Goal: Task Accomplishment & Management: Manage account settings

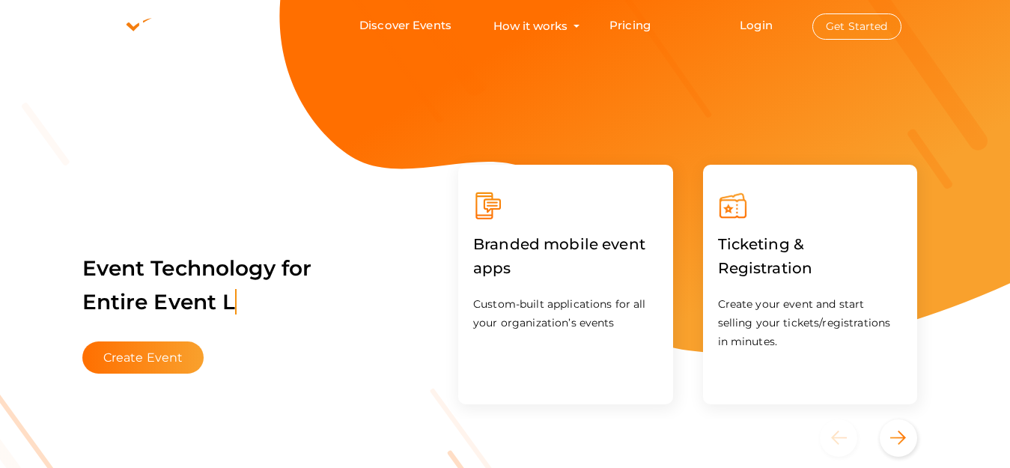
click at [860, 18] on button "Get Started" at bounding box center [856, 26] width 89 height 26
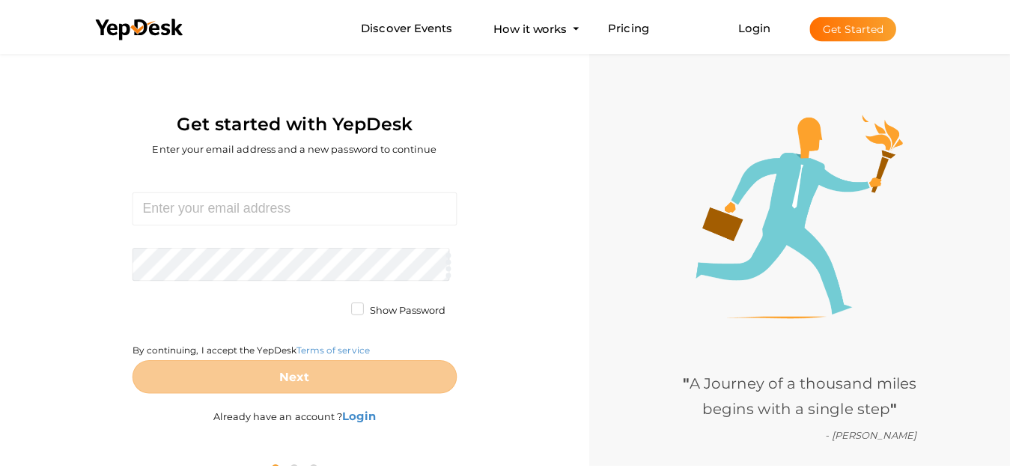
scroll to position [48, 0]
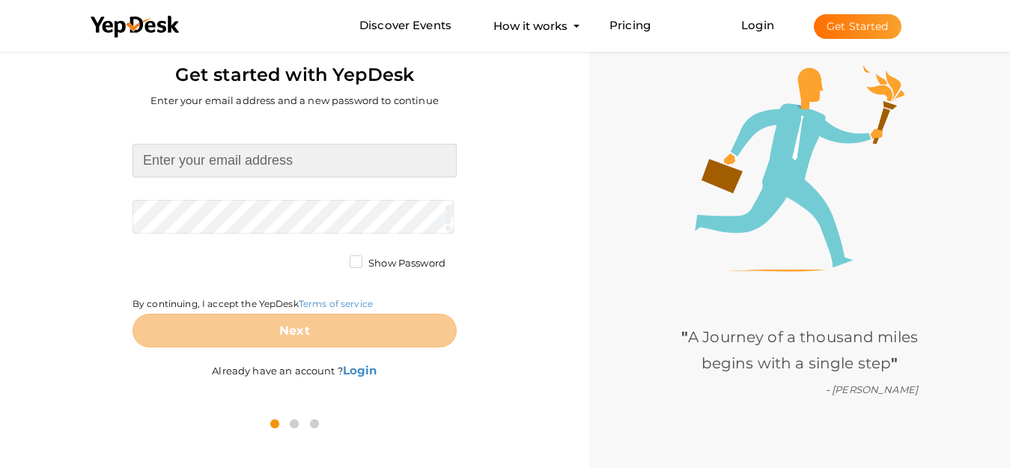
click at [321, 171] on input at bounding box center [295, 161] width 324 height 34
paste input "[EMAIL_ADDRESS][DOMAIN_NAME]"
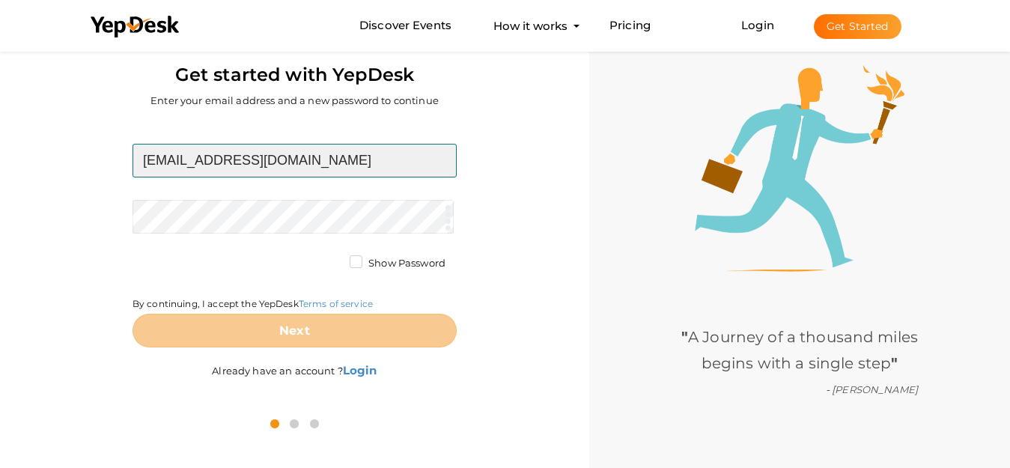
type input "[EMAIL_ADDRESS][DOMAIN_NAME]"
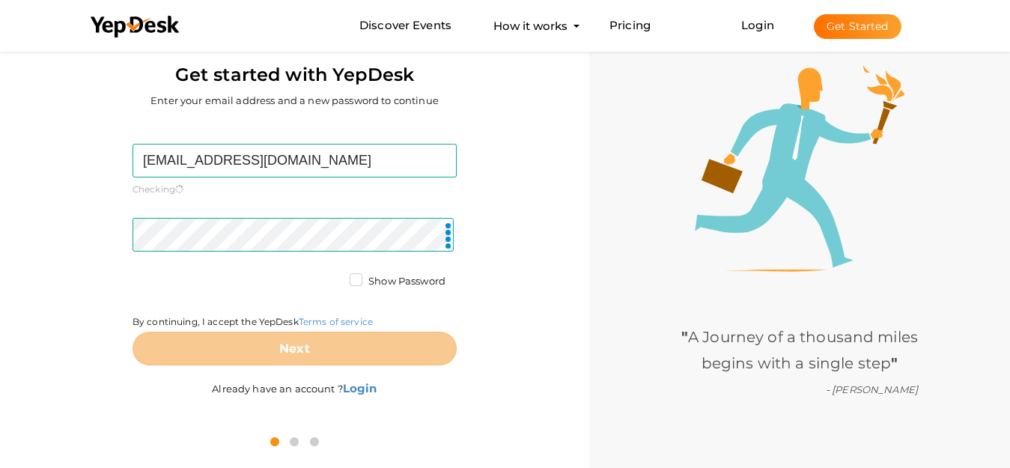
click at [536, 311] on div "bakt23468@gmail.com Required. Invalid email. Checking You already have a YepDes…" at bounding box center [294, 272] width 567 height 303
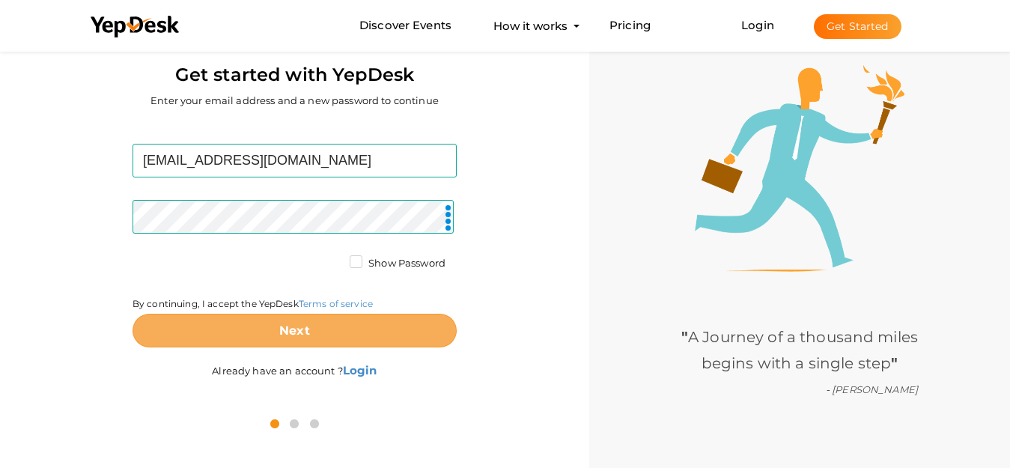
click at [361, 320] on button "Next" at bounding box center [295, 331] width 324 height 34
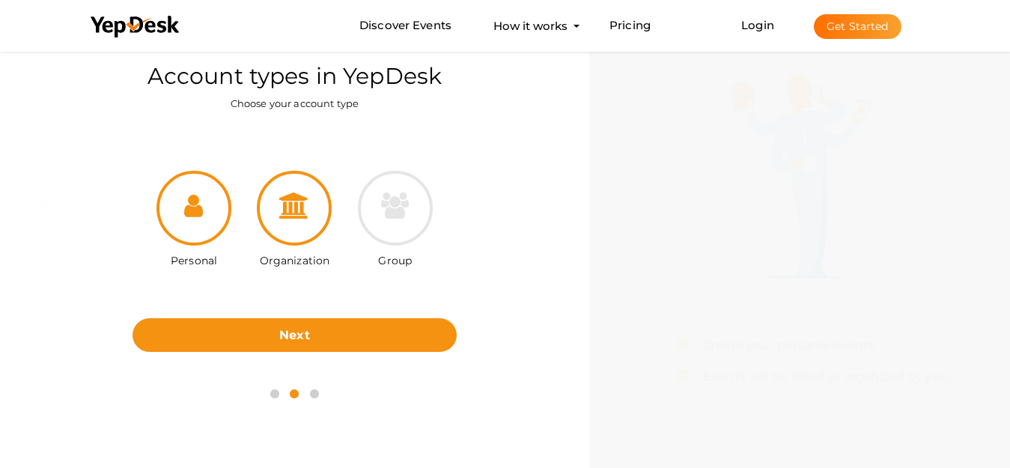
click at [312, 230] on div at bounding box center [294, 208] width 75 height 75
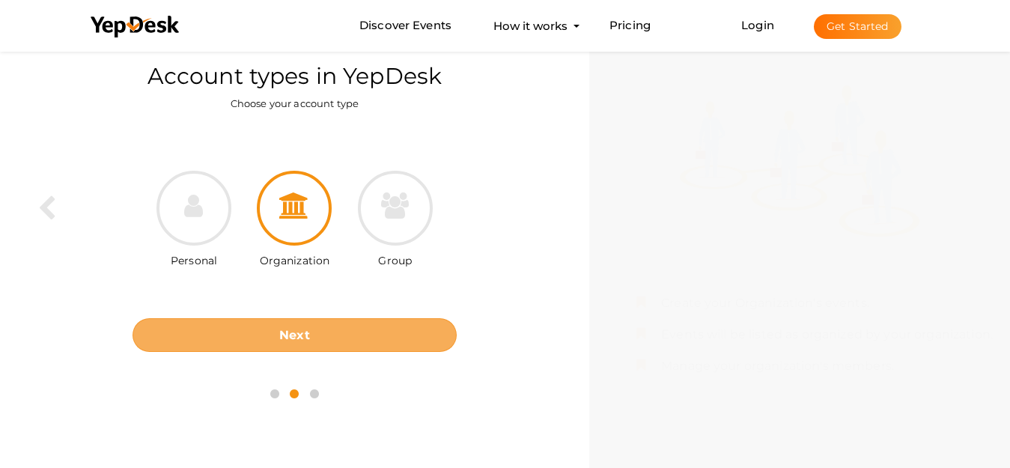
click at [303, 332] on b "Next" at bounding box center [294, 335] width 31 height 14
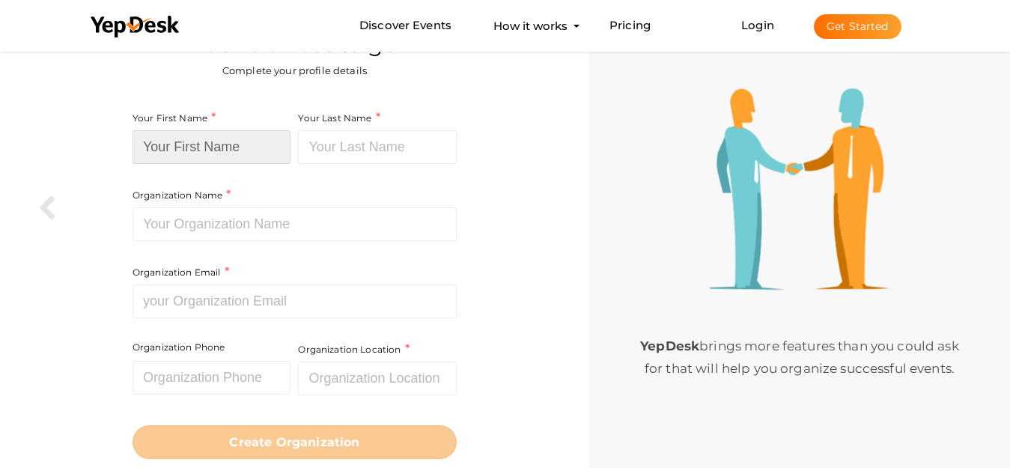
click at [237, 158] on input at bounding box center [212, 147] width 159 height 34
paste input "Dinizulu Law Group"
click at [249, 148] on input "Dinizulu Law Group" at bounding box center [212, 147] width 159 height 34
type input "Dinizulu Law"
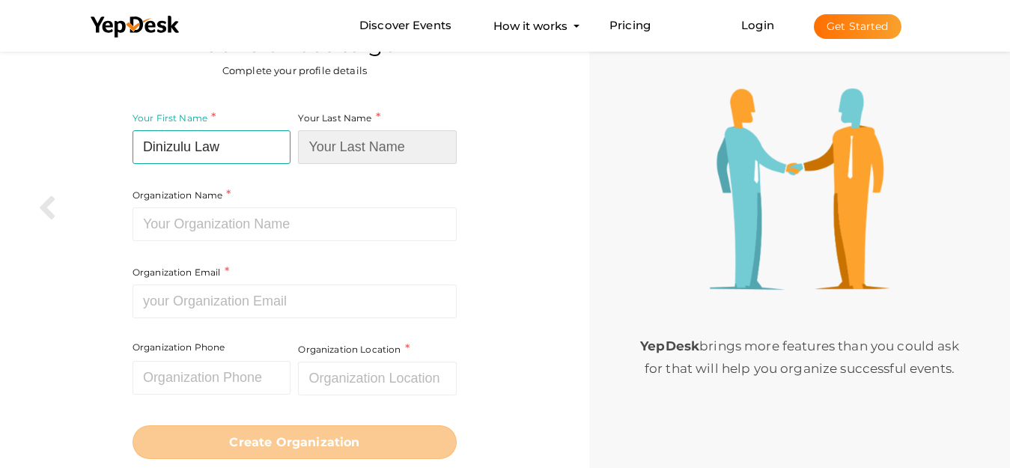
paste input "Group"
click at [357, 148] on input at bounding box center [377, 147] width 159 height 34
type input "Group"
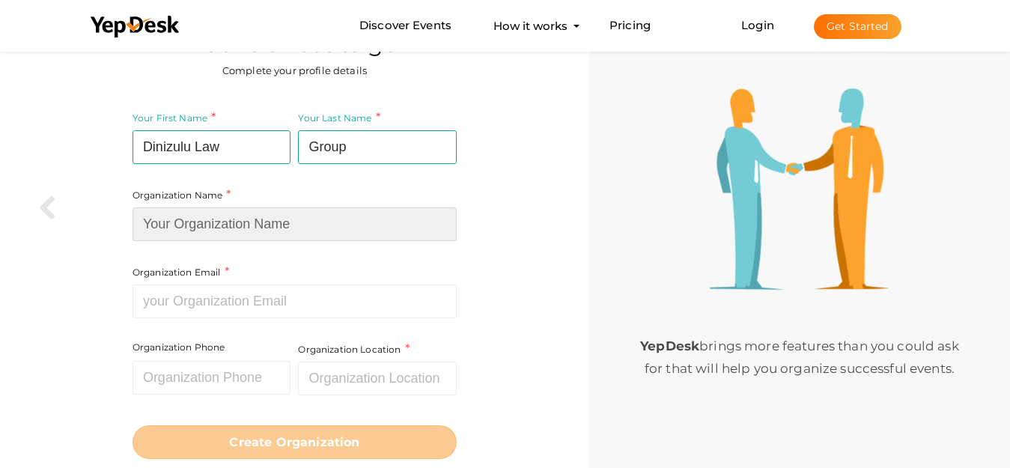
paste input "Dinizulu Law Group"
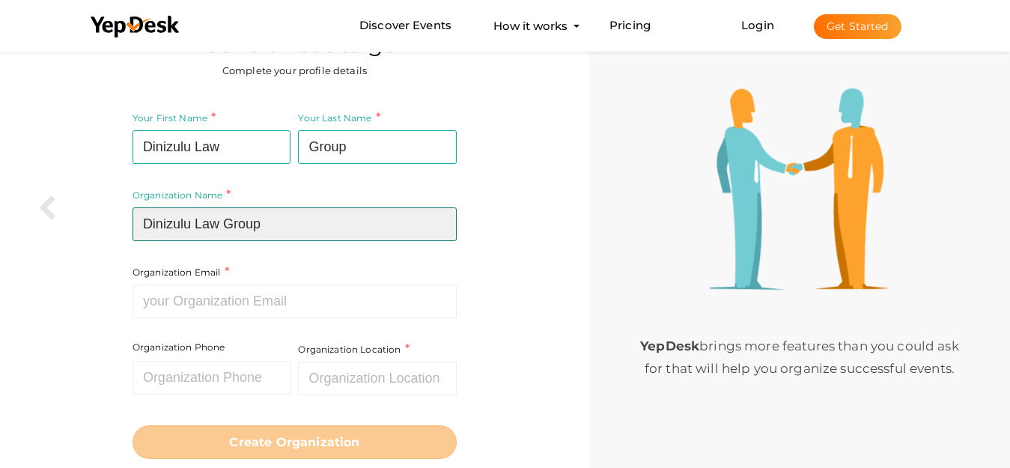
type input "Dinizulu Law Group"
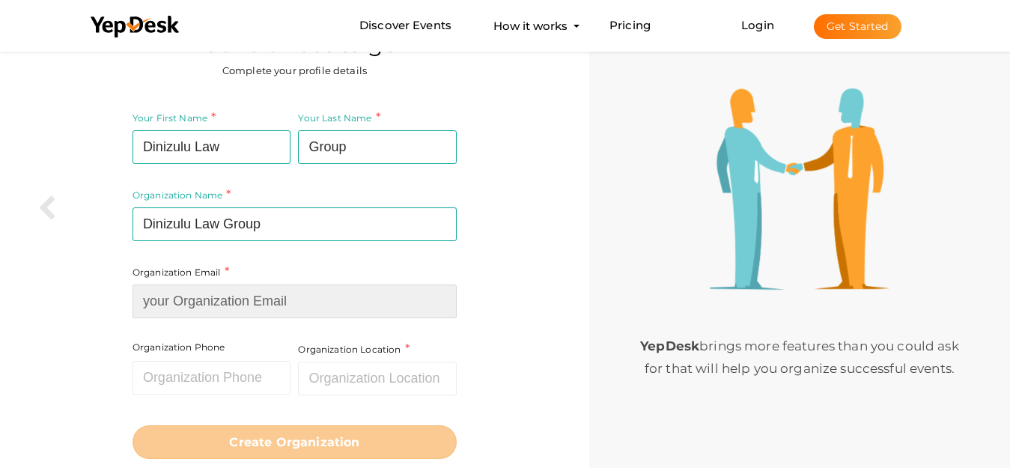
paste input "[EMAIL_ADDRESS][DOMAIN_NAME]"
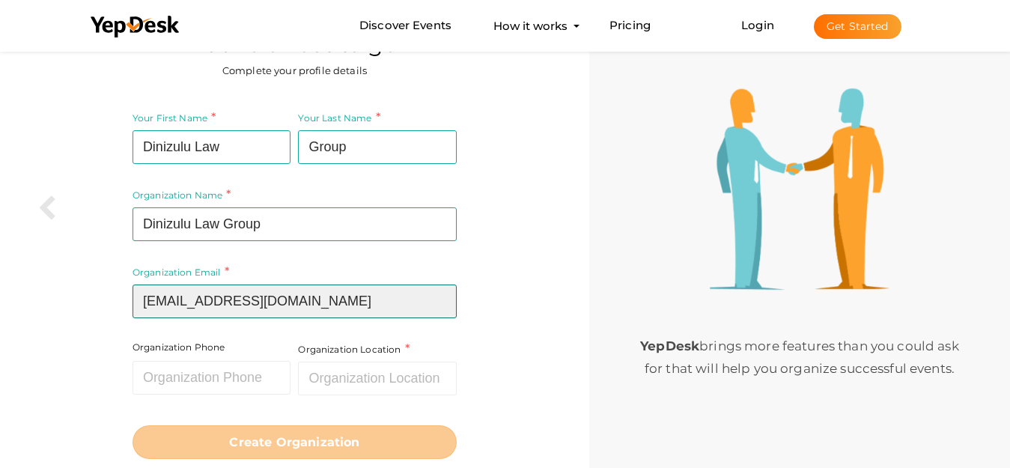
type input "[EMAIL_ADDRESS][DOMAIN_NAME]"
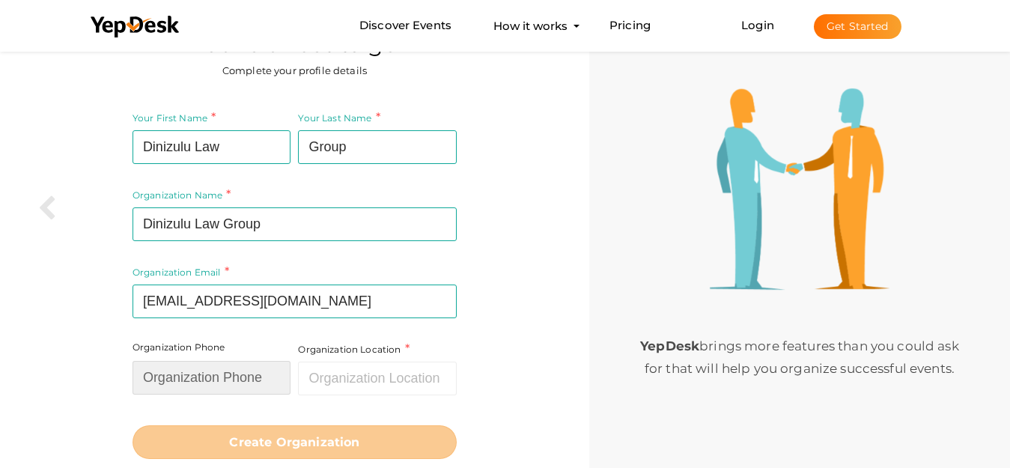
paste input "3123841920"
type input "3123841920"
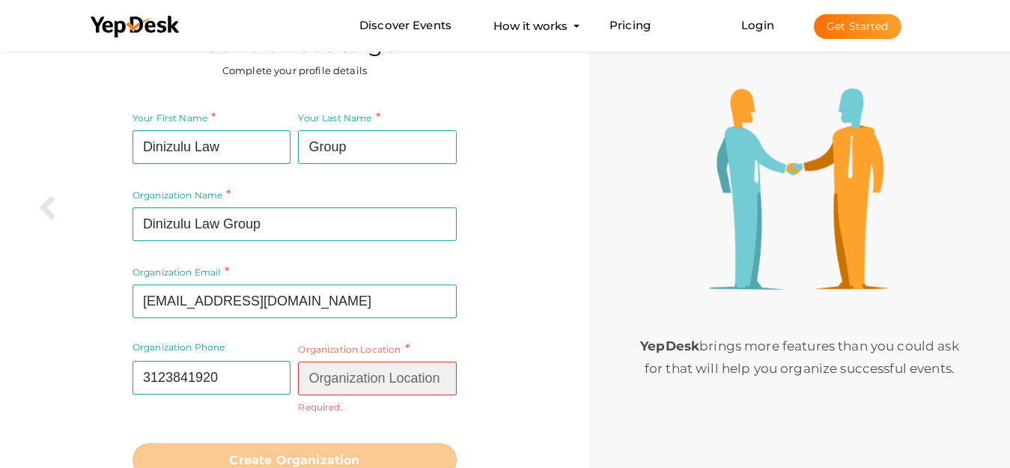
paste input "Chicago, IL 60601"
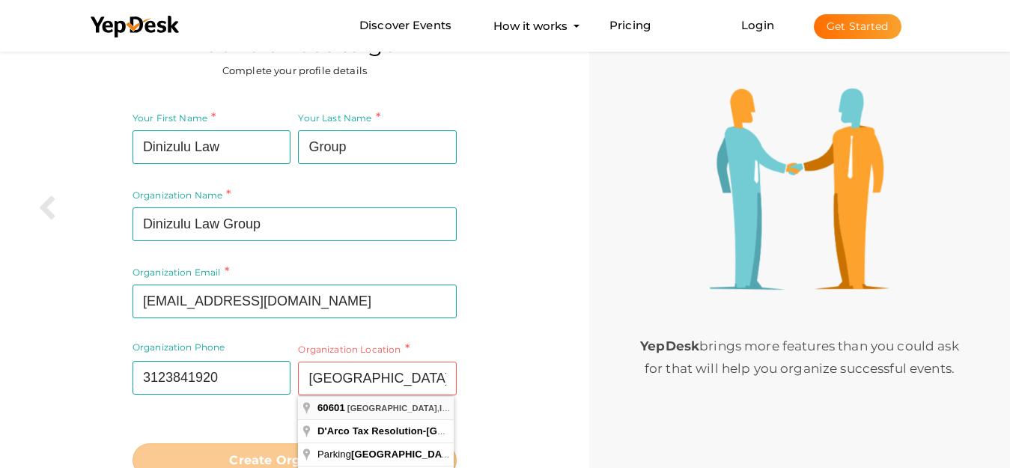
type input "[GEOGRAPHIC_DATA]"
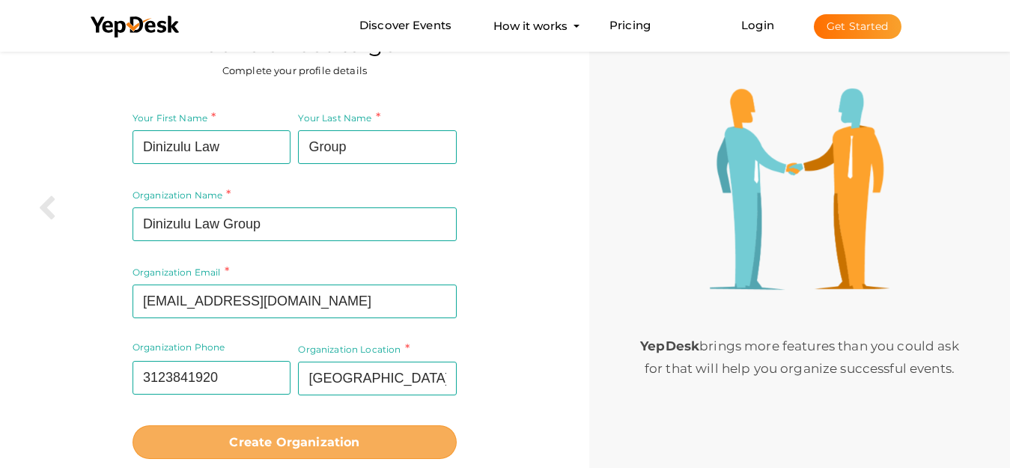
click at [324, 443] on b "Create Organization" at bounding box center [294, 442] width 130 height 14
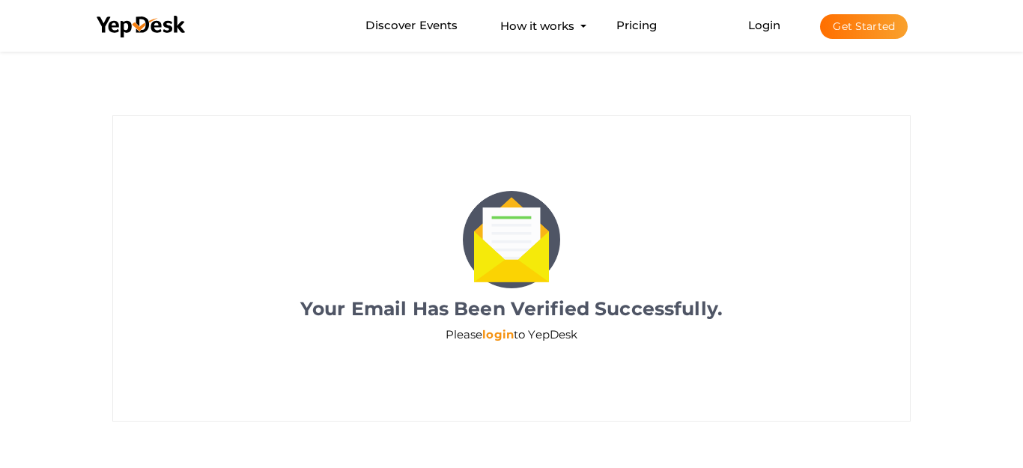
click at [499, 330] on link "login" at bounding box center [497, 334] width 31 height 14
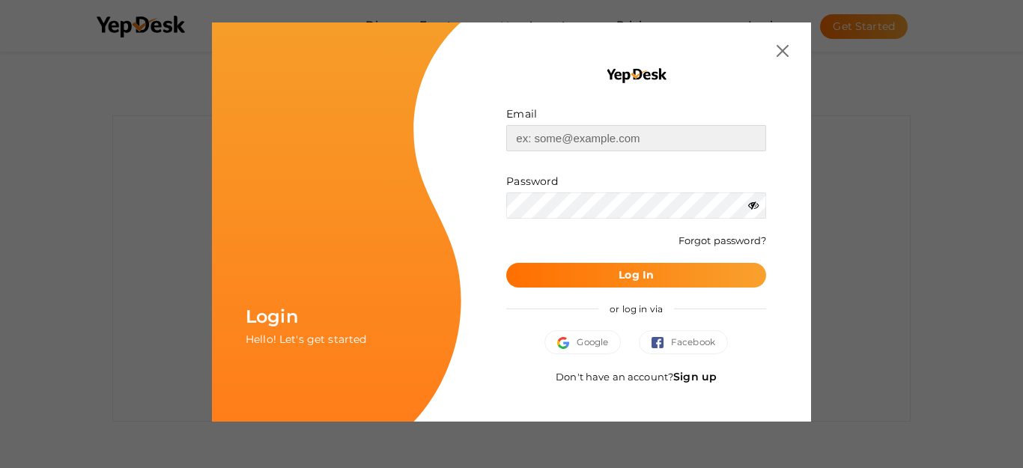
click at [606, 145] on input "text" at bounding box center [636, 138] width 260 height 26
paste input "[EMAIL_ADDRESS][DOMAIN_NAME]"
type input "[EMAIL_ADDRESS][DOMAIN_NAME]"
click at [654, 276] on b "Log In" at bounding box center [635, 274] width 35 height 13
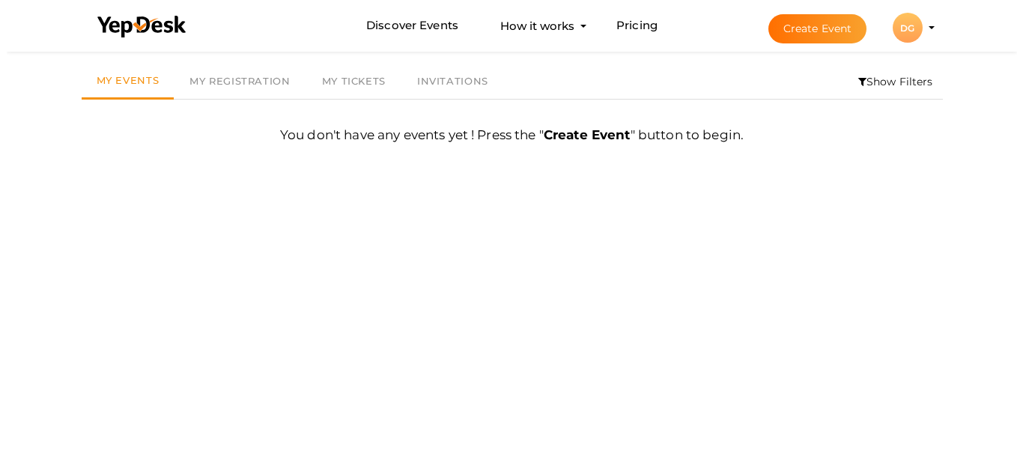
scroll to position [48, 0]
click at [913, 29] on div "DG" at bounding box center [901, 28] width 30 height 30
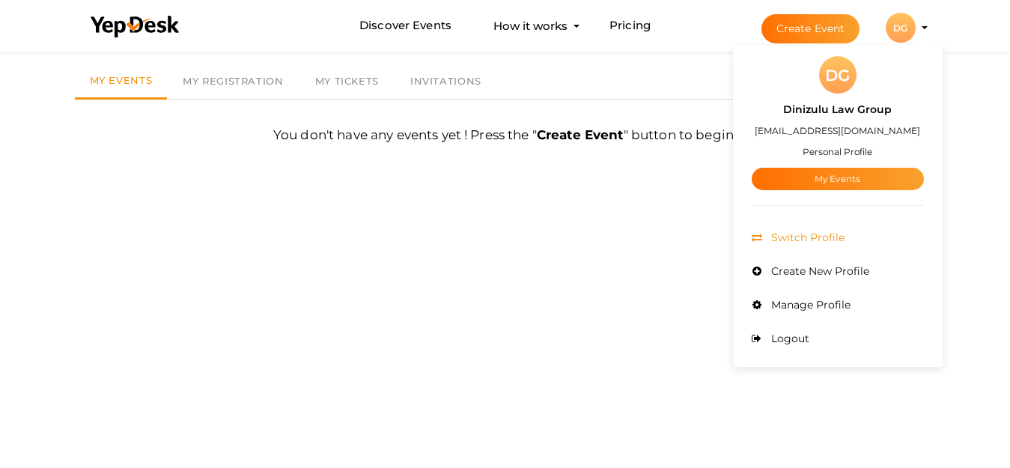
click at [819, 234] on span "Switch Profile" at bounding box center [805, 237] width 77 height 13
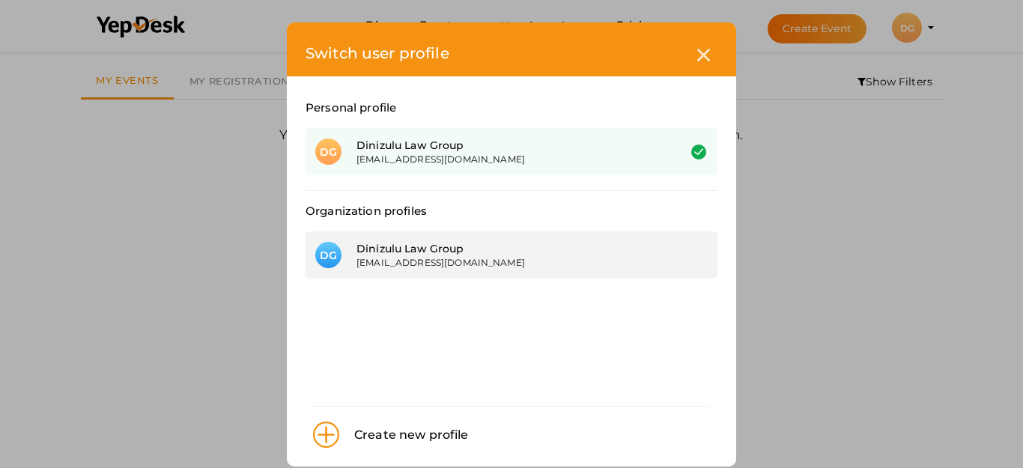
click at [516, 259] on div "[EMAIL_ADDRESS][DOMAIN_NAME]" at bounding box center [505, 262] width 299 height 13
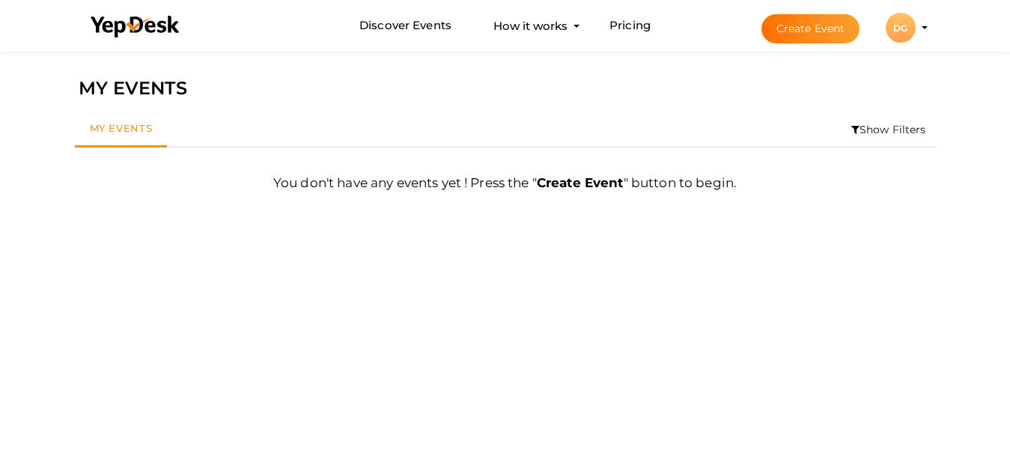
click at [901, 35] on div "DG" at bounding box center [901, 28] width 30 height 30
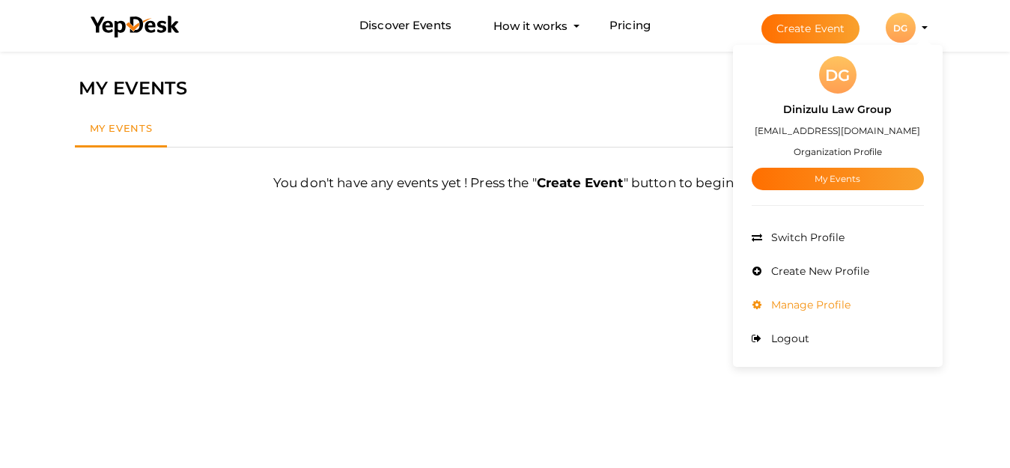
click at [812, 302] on span "Manage Profile" at bounding box center [808, 304] width 83 height 13
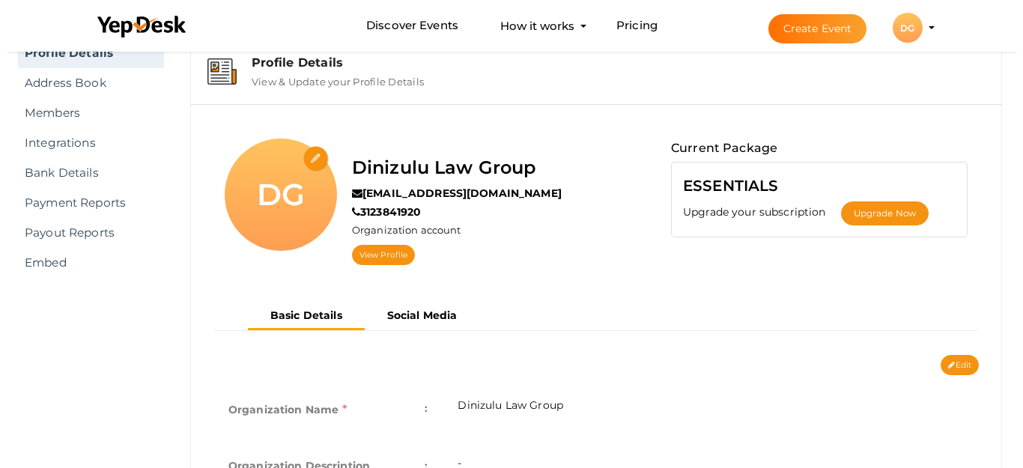
scroll to position [48, 0]
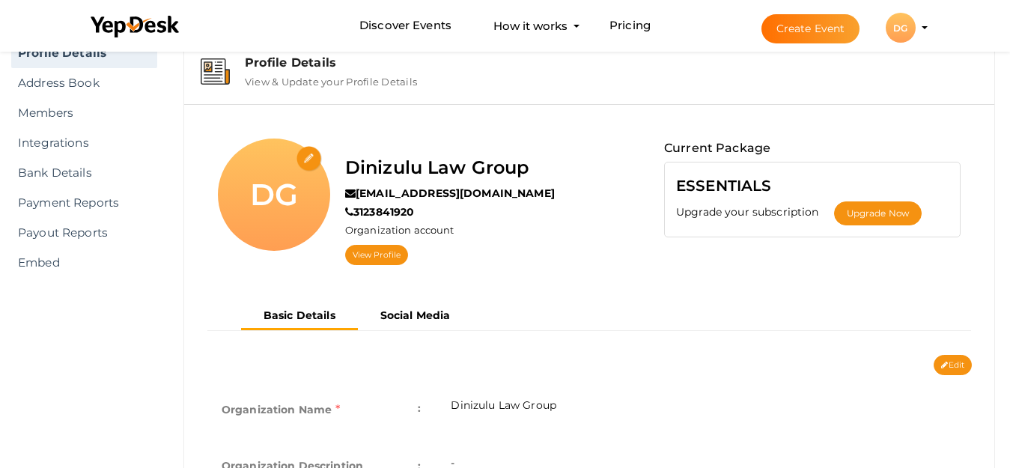
click at [302, 152] on input "file" at bounding box center [310, 159] width 26 height 26
type input "C:\fakepath\logo400.jpg"
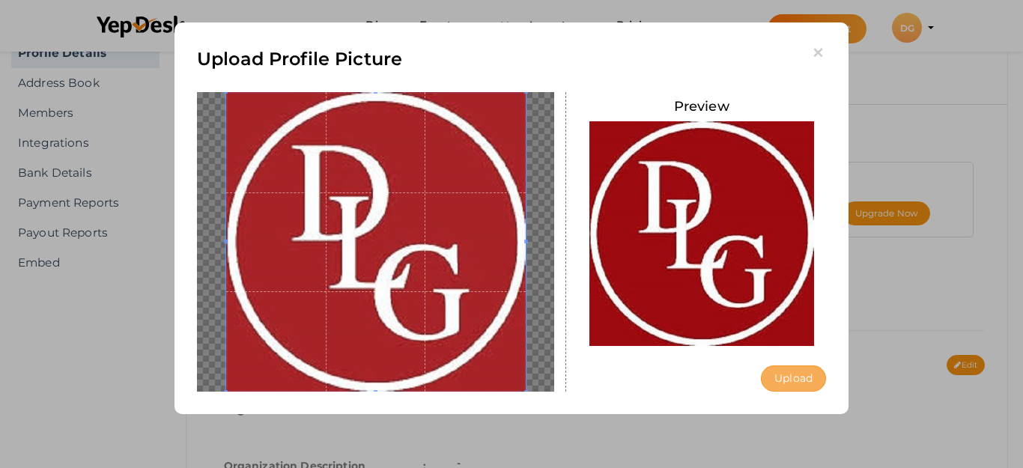
click at [807, 383] on button "Upload" at bounding box center [793, 378] width 65 height 26
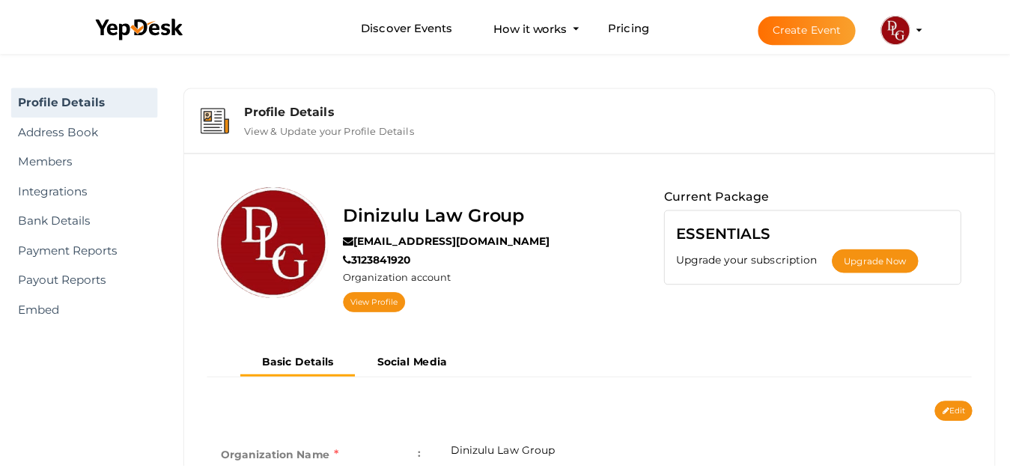
scroll to position [48, 0]
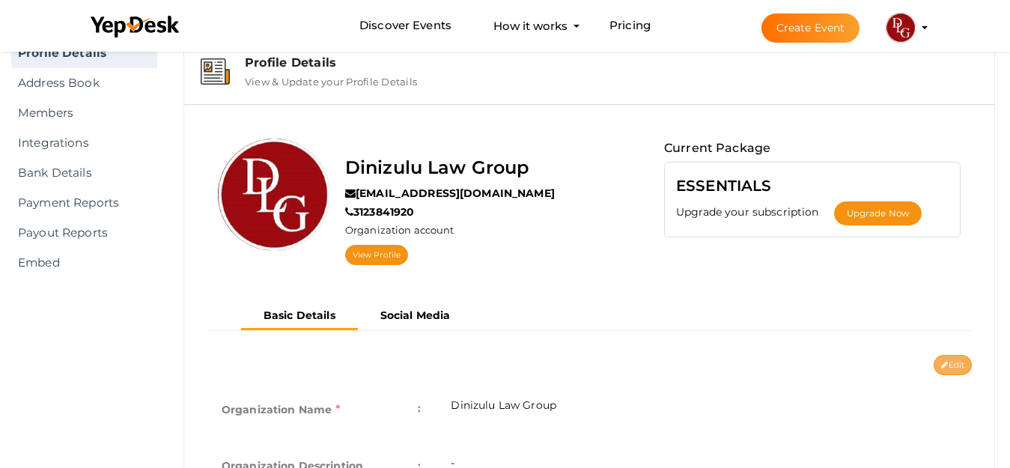
click at [946, 362] on button "Edit" at bounding box center [953, 365] width 38 height 20
type input "Dinizulu Law Group"
type input "[EMAIL_ADDRESS][DOMAIN_NAME]"
type input "3123841920"
select select "9"
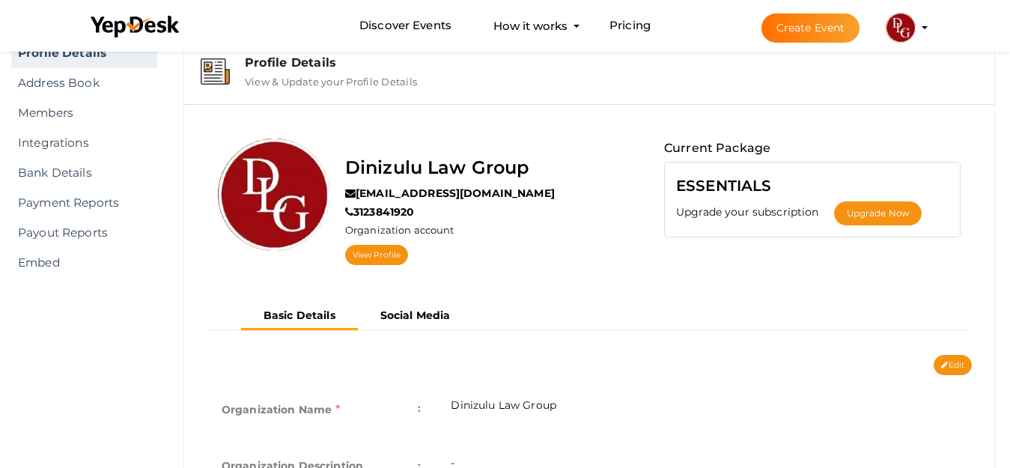
type input "[GEOGRAPHIC_DATA]"
type input "Dinizulu Law Group1"
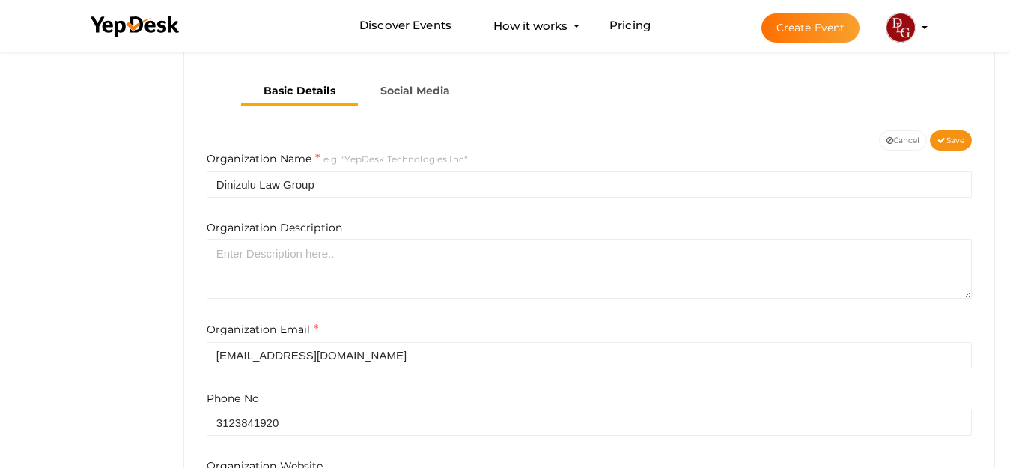
scroll to position [347, 0]
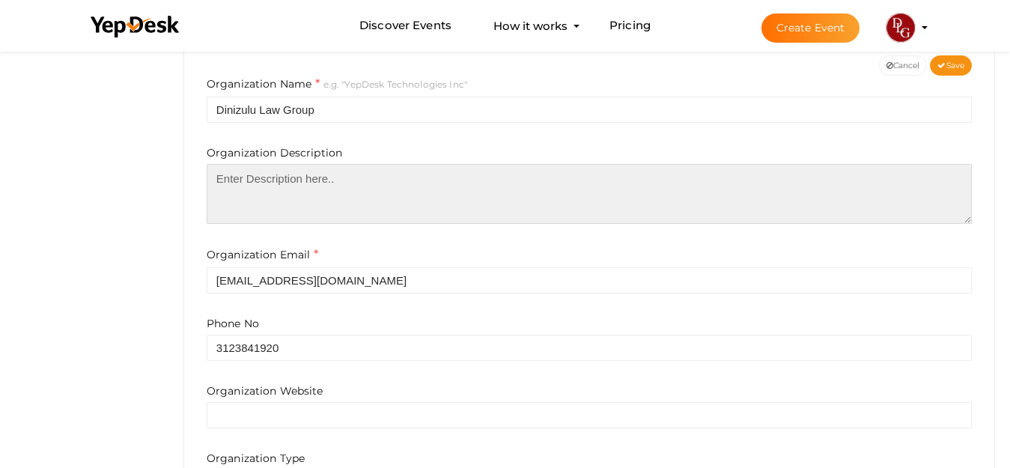
click at [329, 215] on textarea at bounding box center [589, 194] width 765 height 60
paste textarea "Dinizulu Law Group is a leading law firm dedicated to representing accident and…"
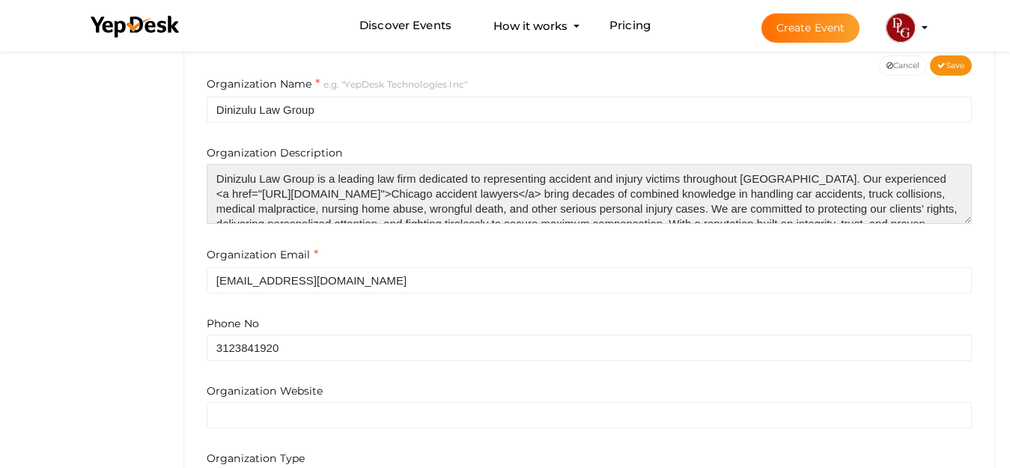
scroll to position [67, 0]
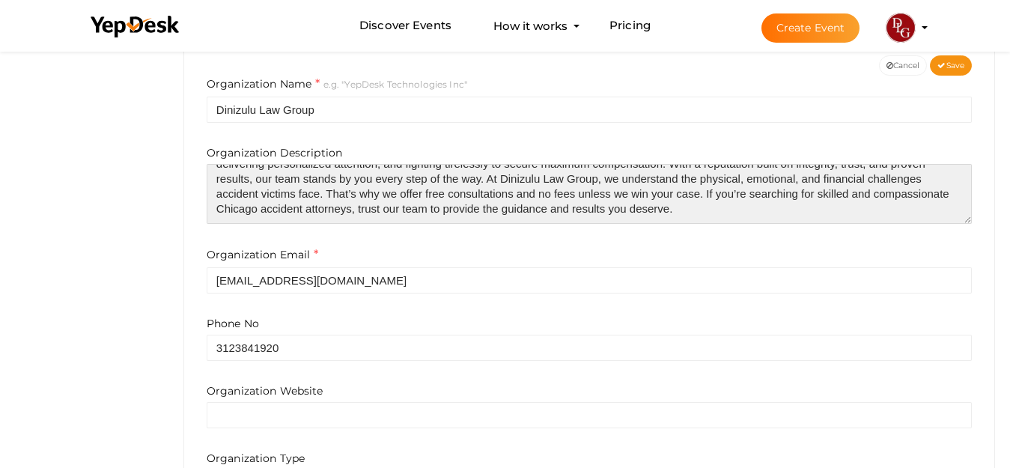
type textarea "Dinizulu Law Group is a leading law firm dedicated to representing accident and…"
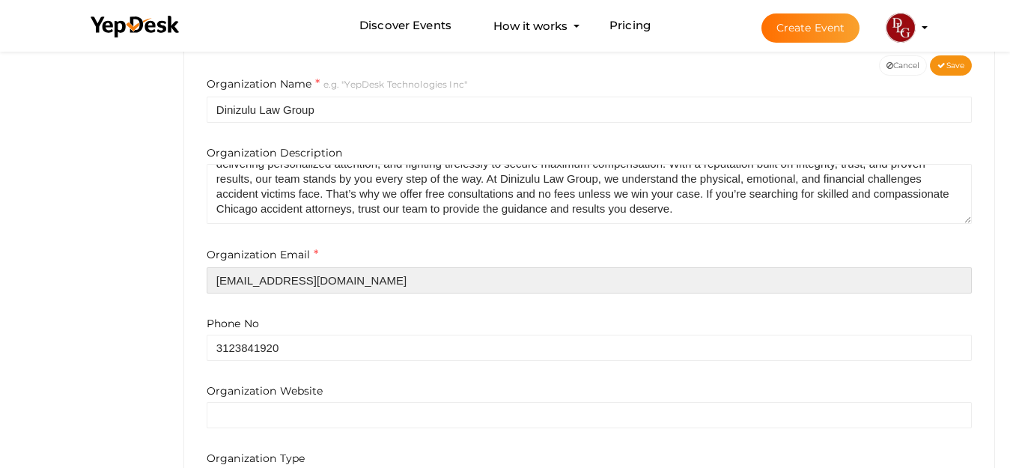
paste input "info@dinizululawgroup"
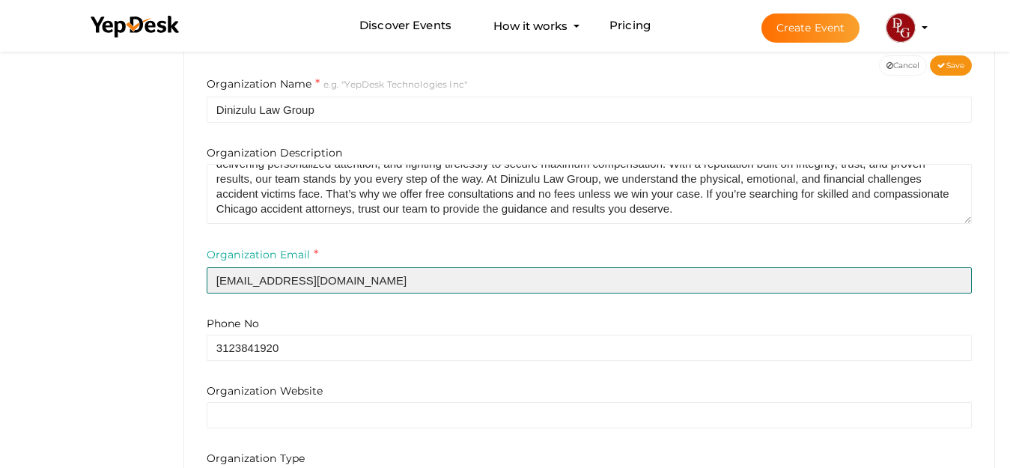
type input "[EMAIL_ADDRESS][DOMAIN_NAME]"
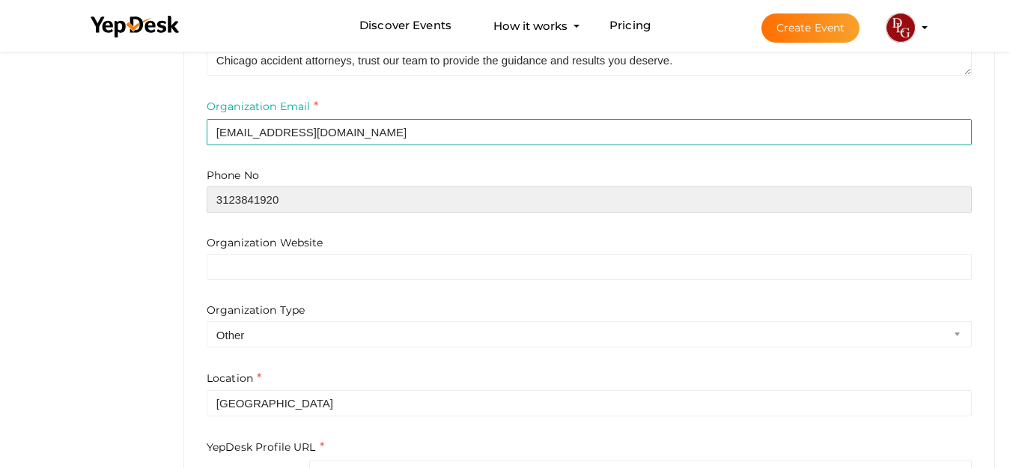
scroll to position [497, 0]
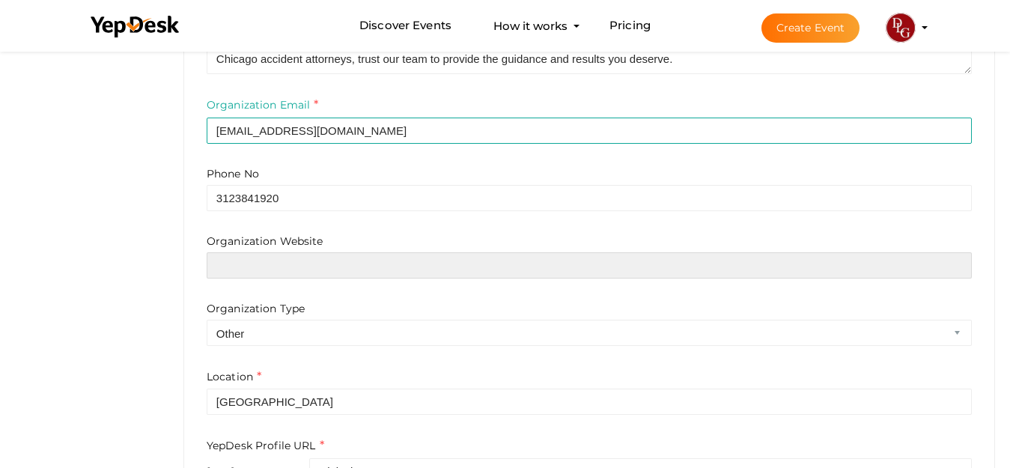
paste input "https://dinizululawgroup.com/"
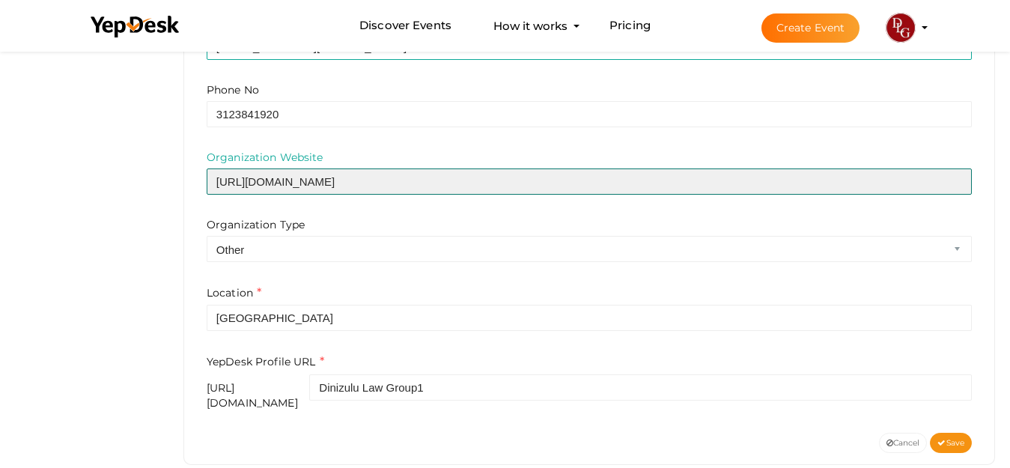
scroll to position [598, 0]
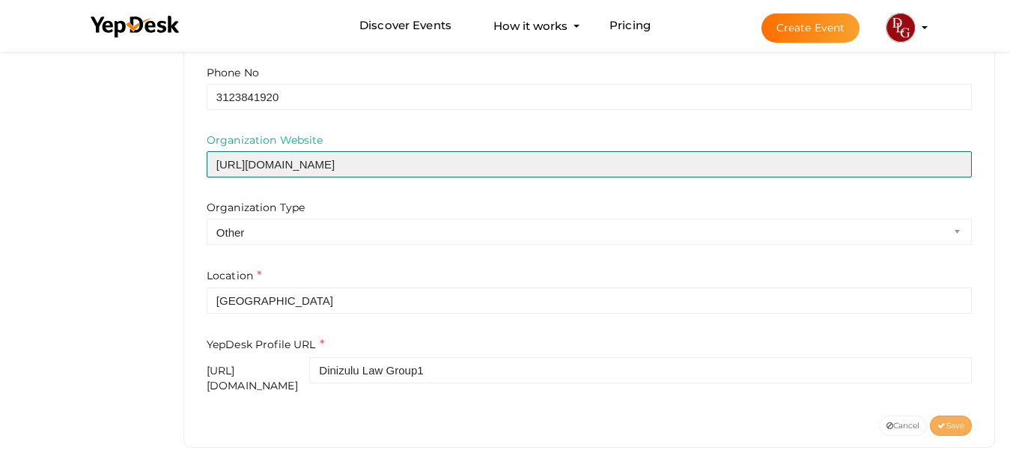
type input "https://dinizululawgroup.com/"
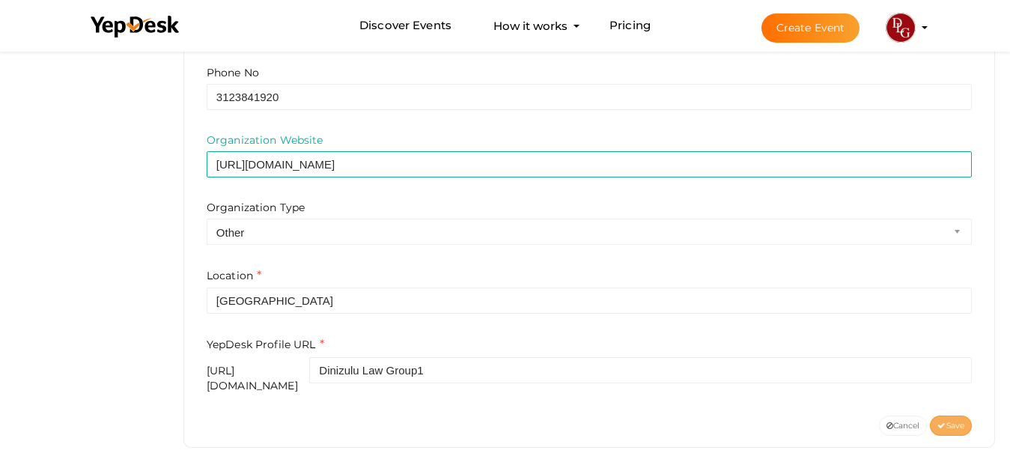
click at [939, 416] on button "Save" at bounding box center [951, 426] width 42 height 20
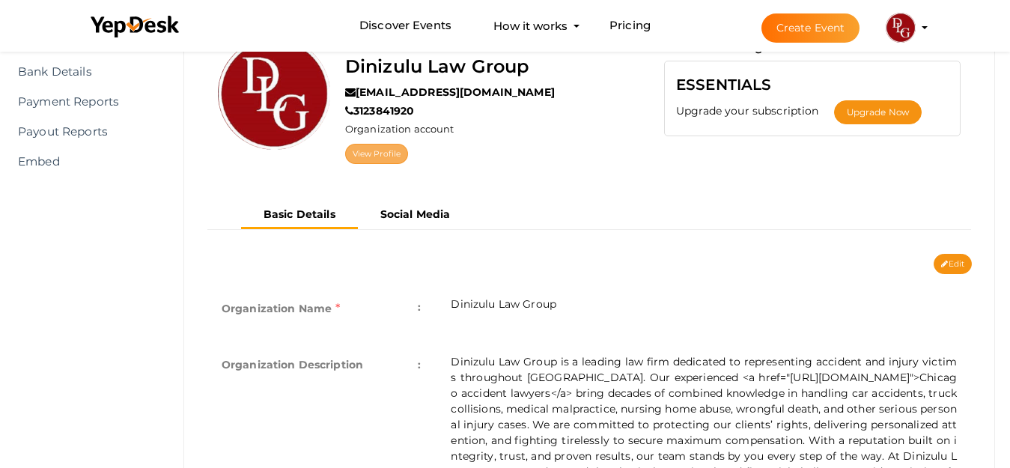
click at [372, 148] on link "View Profile" at bounding box center [376, 154] width 63 height 20
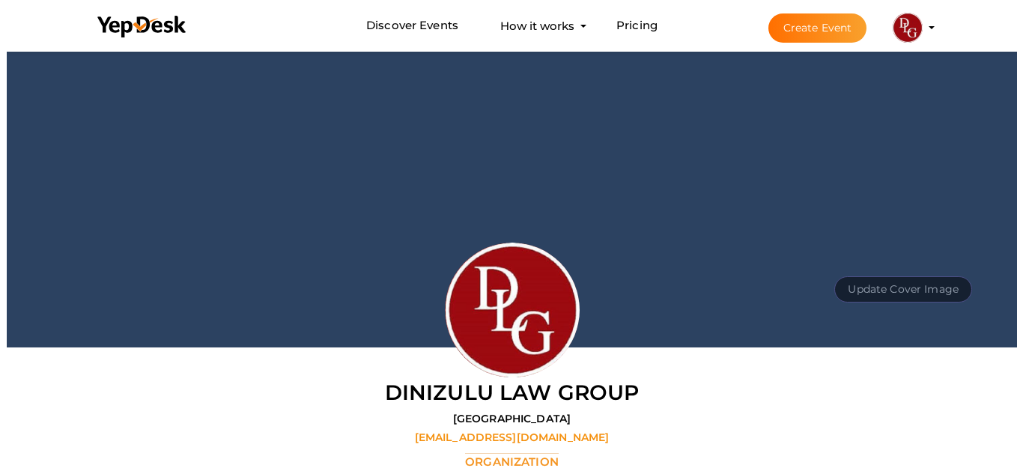
scroll to position [48, 0]
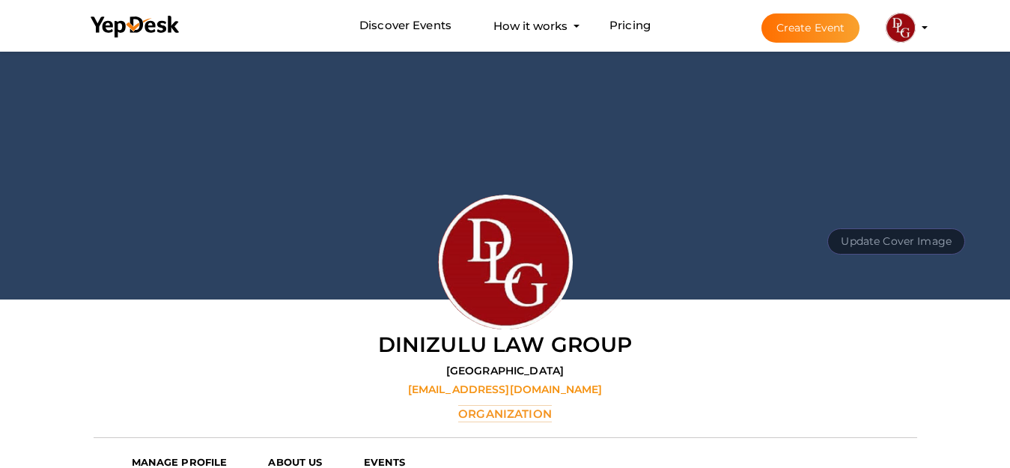
drag, startPoint x: 860, startPoint y: 237, endPoint x: 729, endPoint y: 245, distance: 132.0
click at [861, 236] on button "Update Cover Image" at bounding box center [896, 241] width 138 height 26
click at [928, 219] on input "file" at bounding box center [895, 208] width 118 height 26
type input "C:\fakepath\banner.jpg"
